Goal: Go to known website: Go to known website

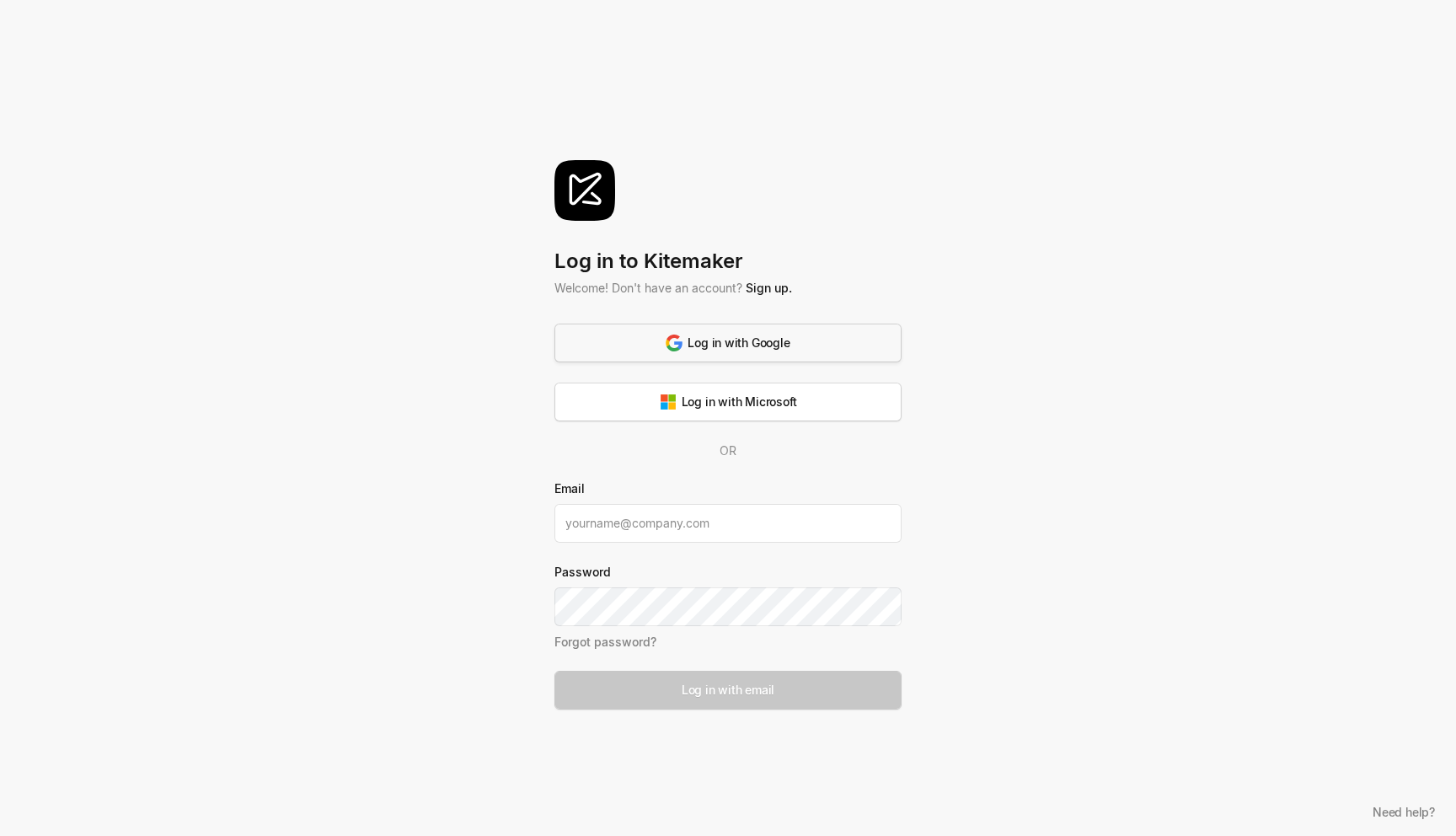
click at [762, 353] on button "Log in with Google" at bounding box center [728, 343] width 347 height 39
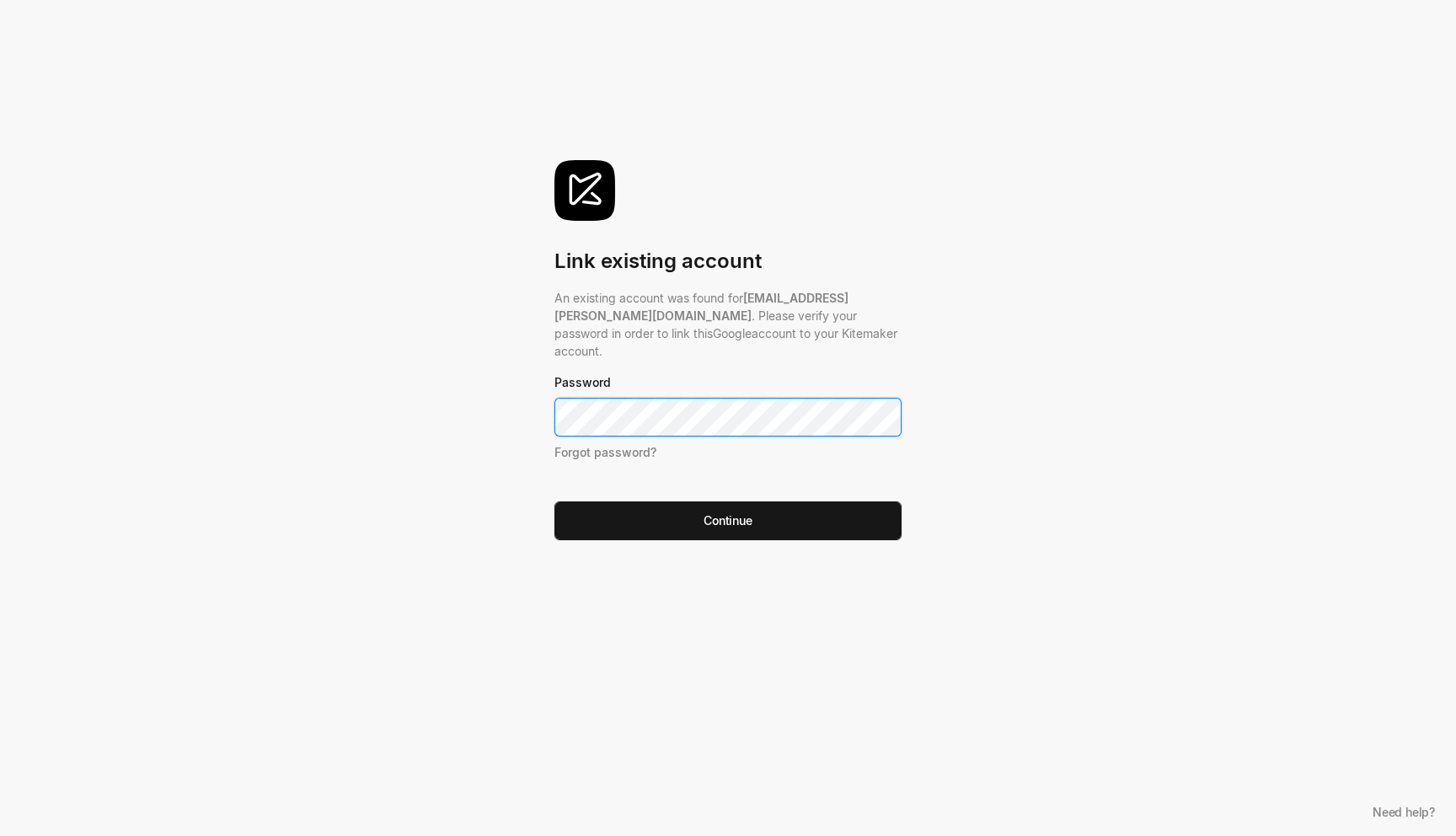
click at [555, 502] on button "Continue" at bounding box center [728, 521] width 347 height 39
